Goal: Task Accomplishment & Management: Manage account settings

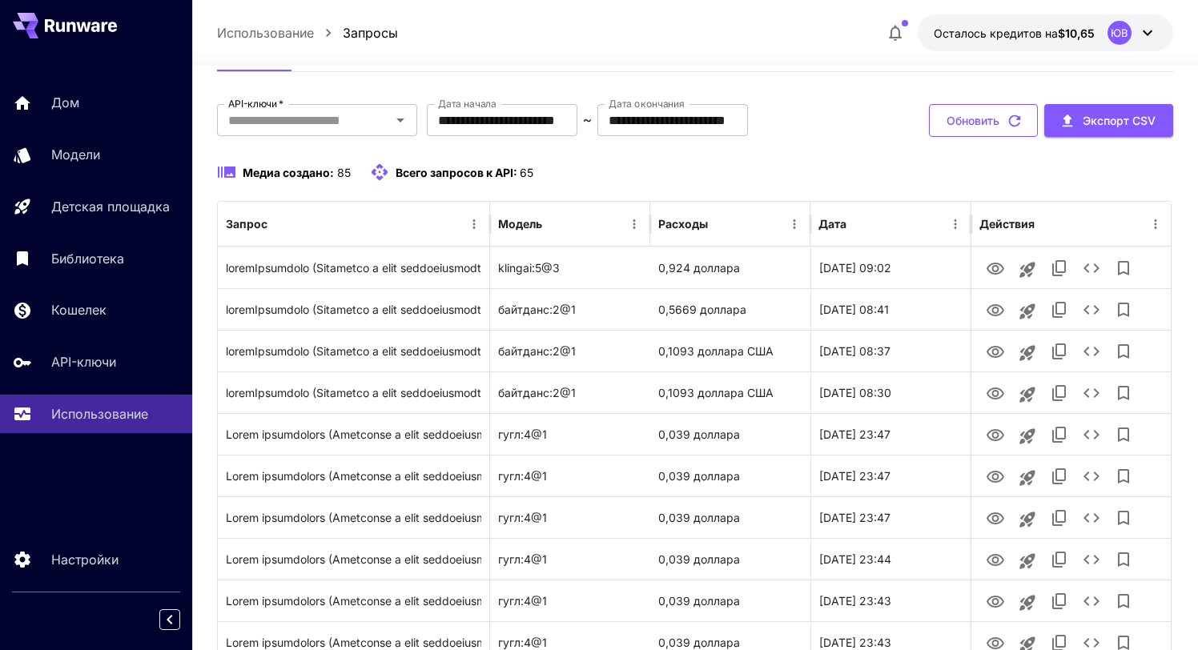
click at [1012, 124] on icon "button" at bounding box center [1015, 121] width 18 height 18
click at [1016, 120] on icon "button" at bounding box center [1015, 121] width 18 height 18
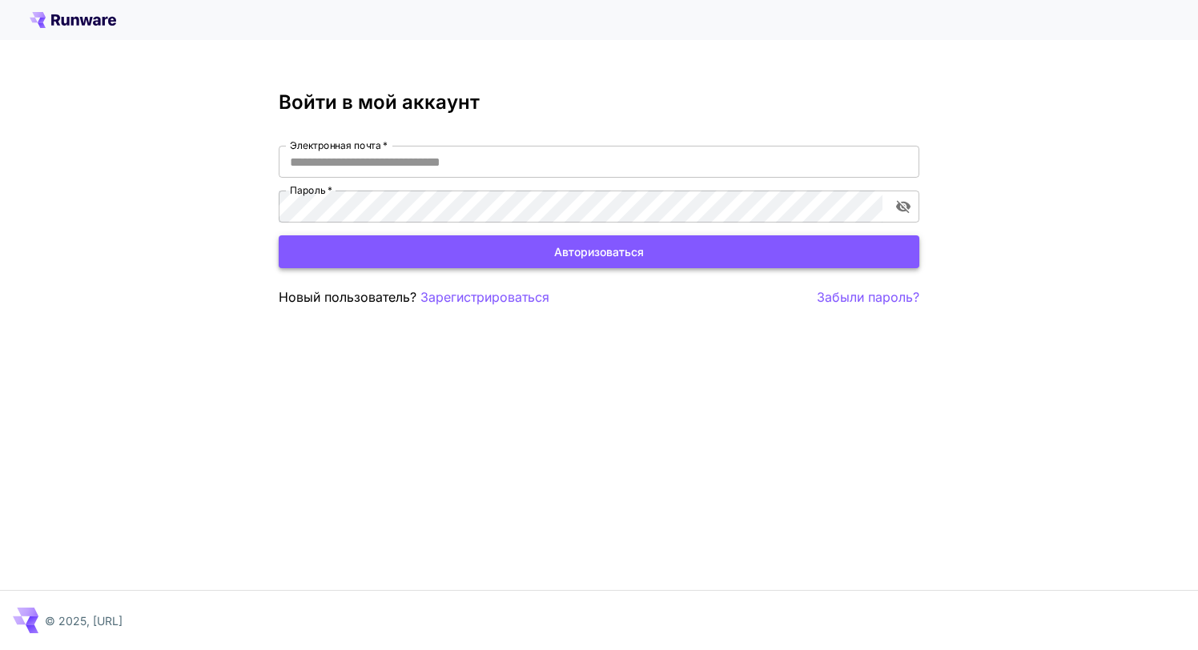
type input "**********"
click at [552, 256] on button "Авторизоваться" at bounding box center [599, 251] width 641 height 33
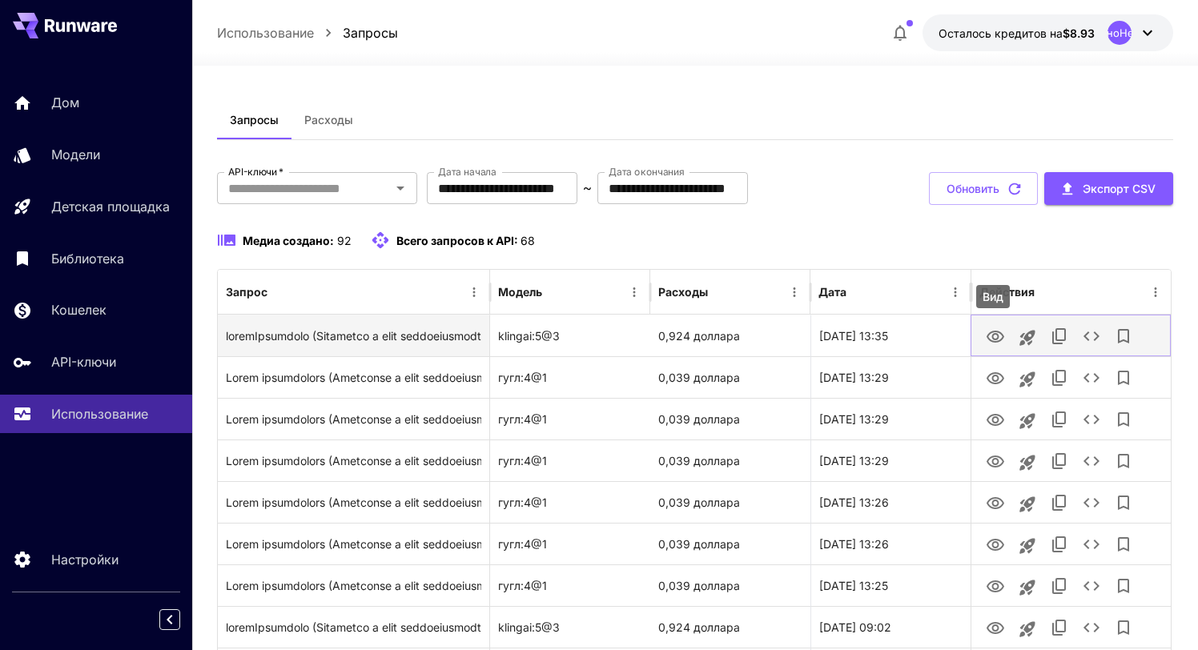
click at [1000, 339] on icon "Вид" at bounding box center [995, 337] width 19 height 19
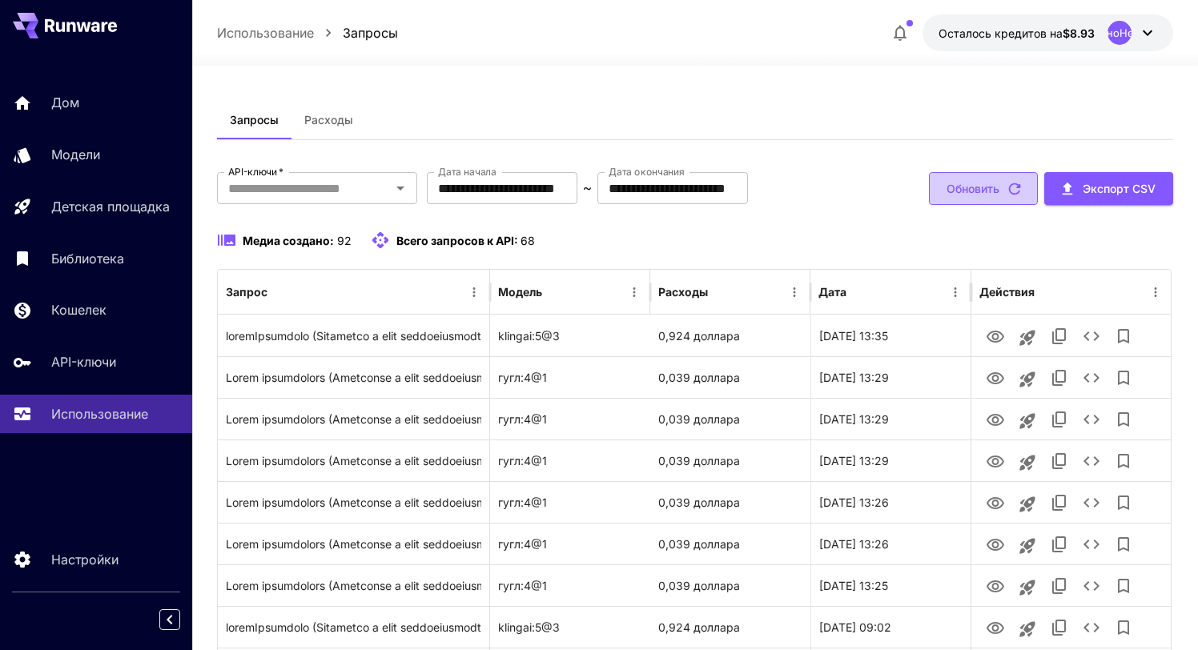
click at [1011, 195] on icon "button" at bounding box center [1015, 189] width 18 height 18
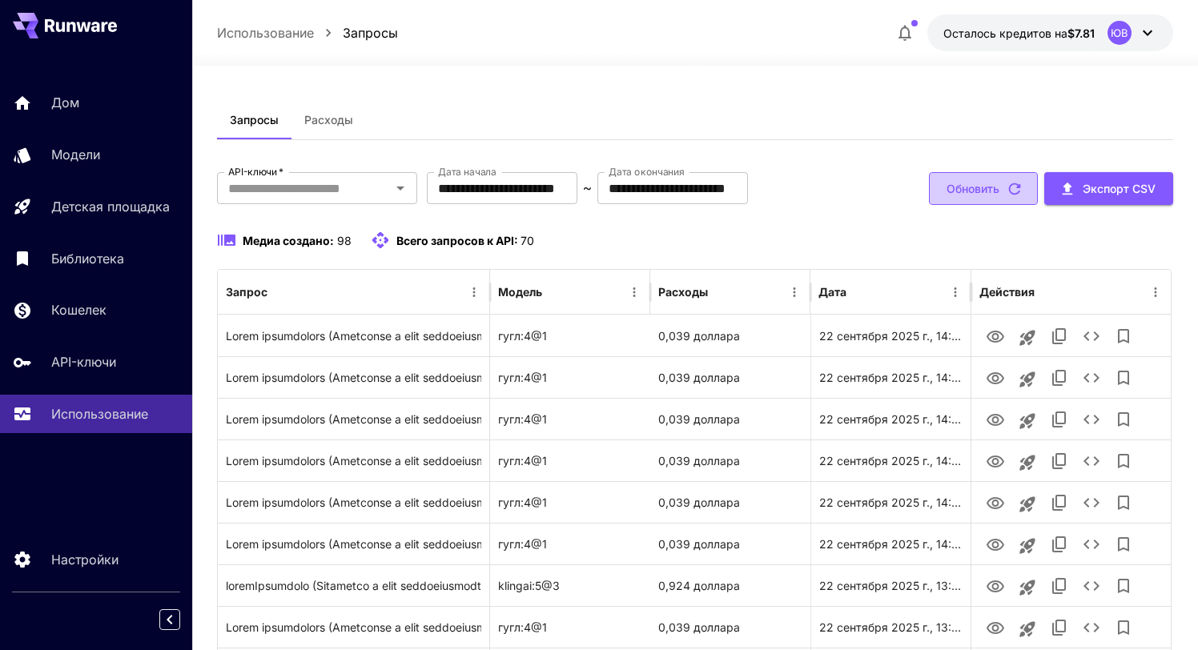
click at [1014, 189] on icon "button" at bounding box center [1015, 189] width 18 height 18
click at [1016, 191] on icon "button" at bounding box center [1015, 189] width 18 height 18
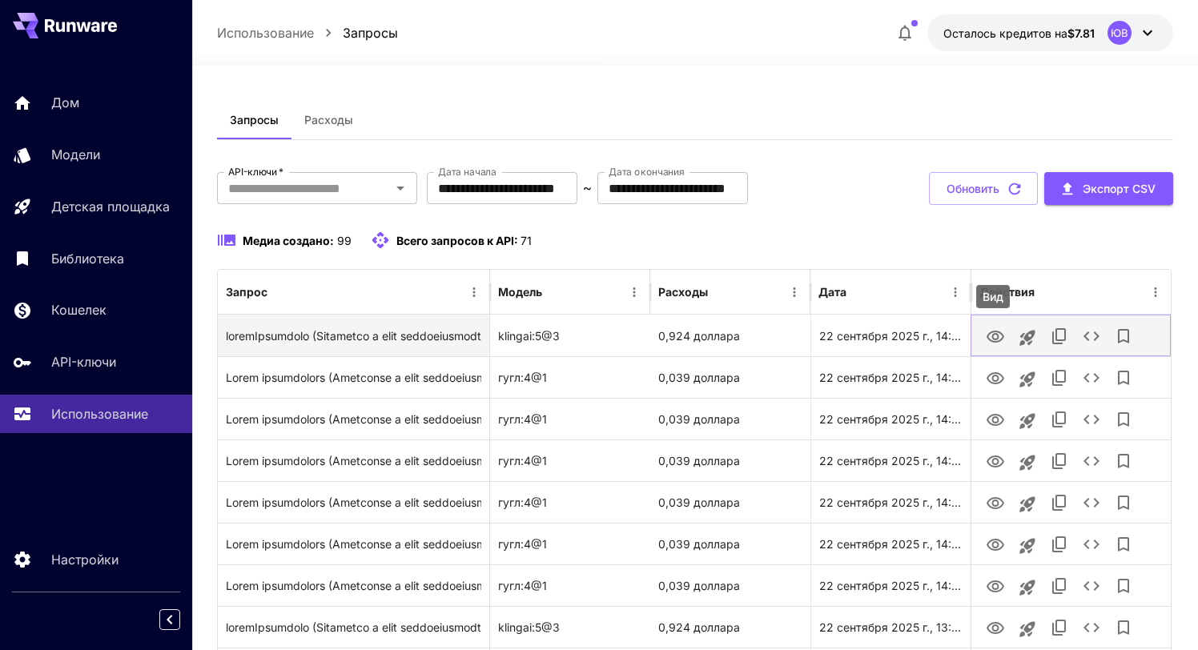
click at [996, 337] on icon "Вид" at bounding box center [995, 337] width 19 height 19
